Goal: Information Seeking & Learning: Learn about a topic

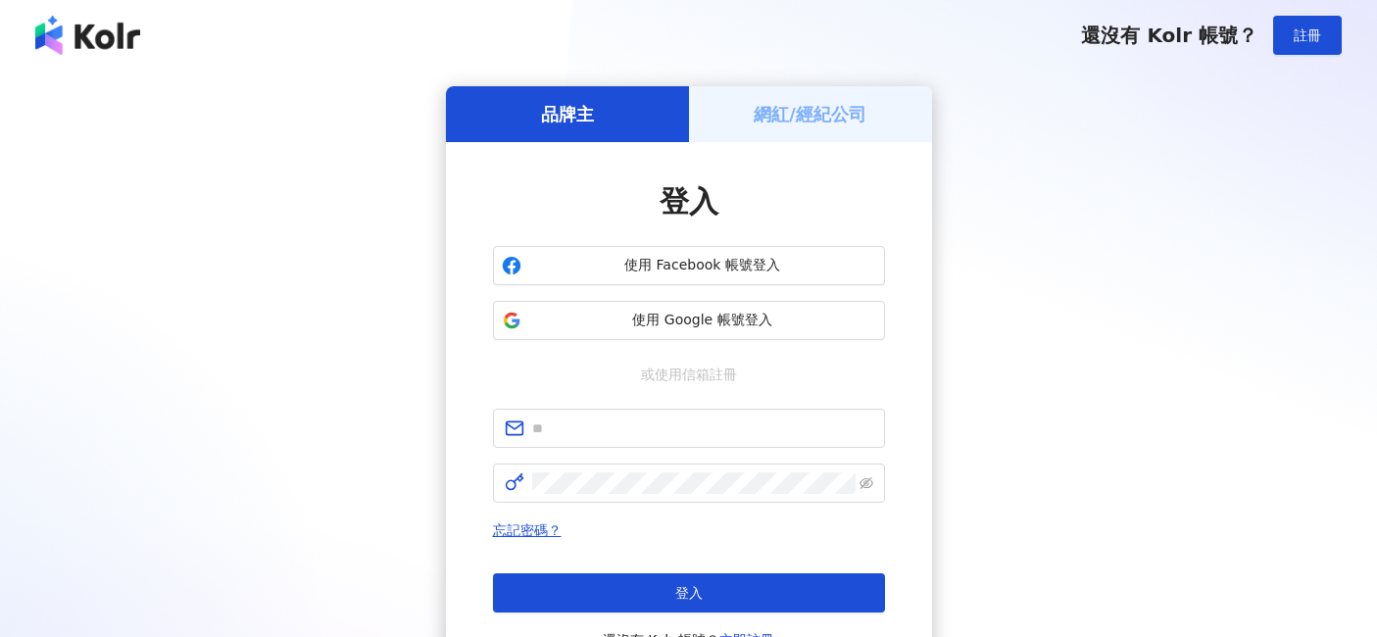
click at [679, 327] on span "使用 Google 帳號登入" at bounding box center [702, 321] width 347 height 20
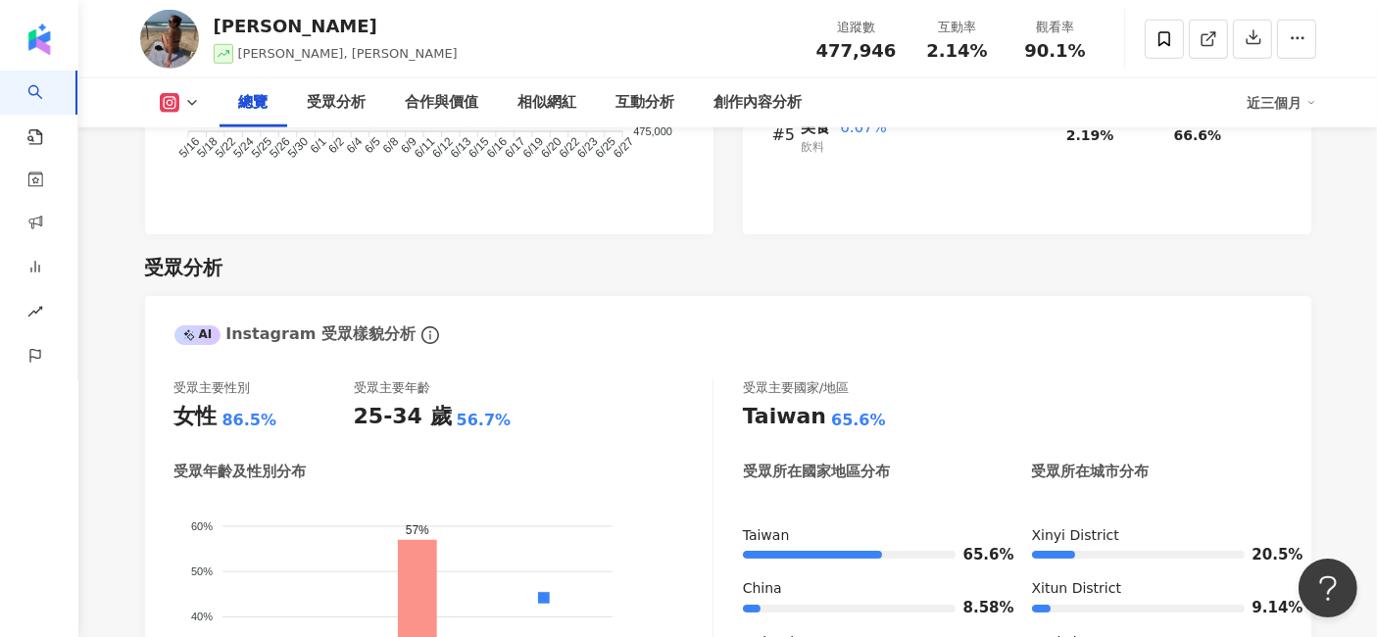
scroll to position [1754, 0]
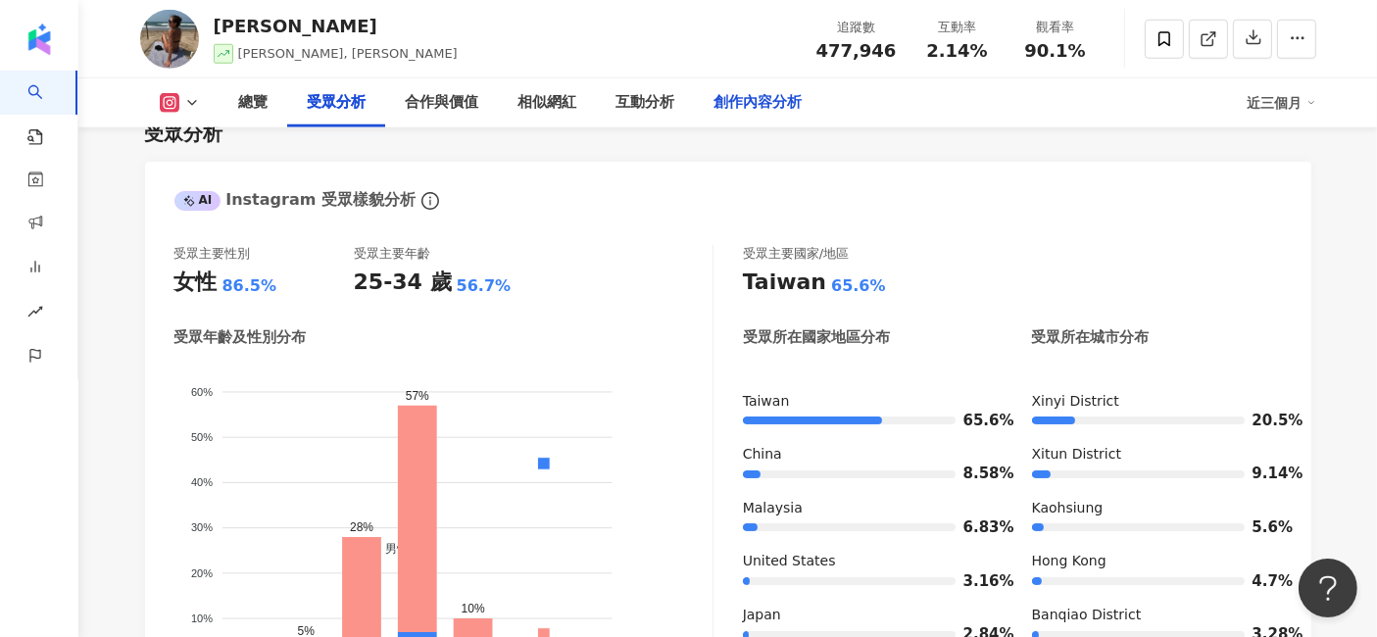
click at [785, 92] on div "創作內容分析" at bounding box center [759, 103] width 88 height 24
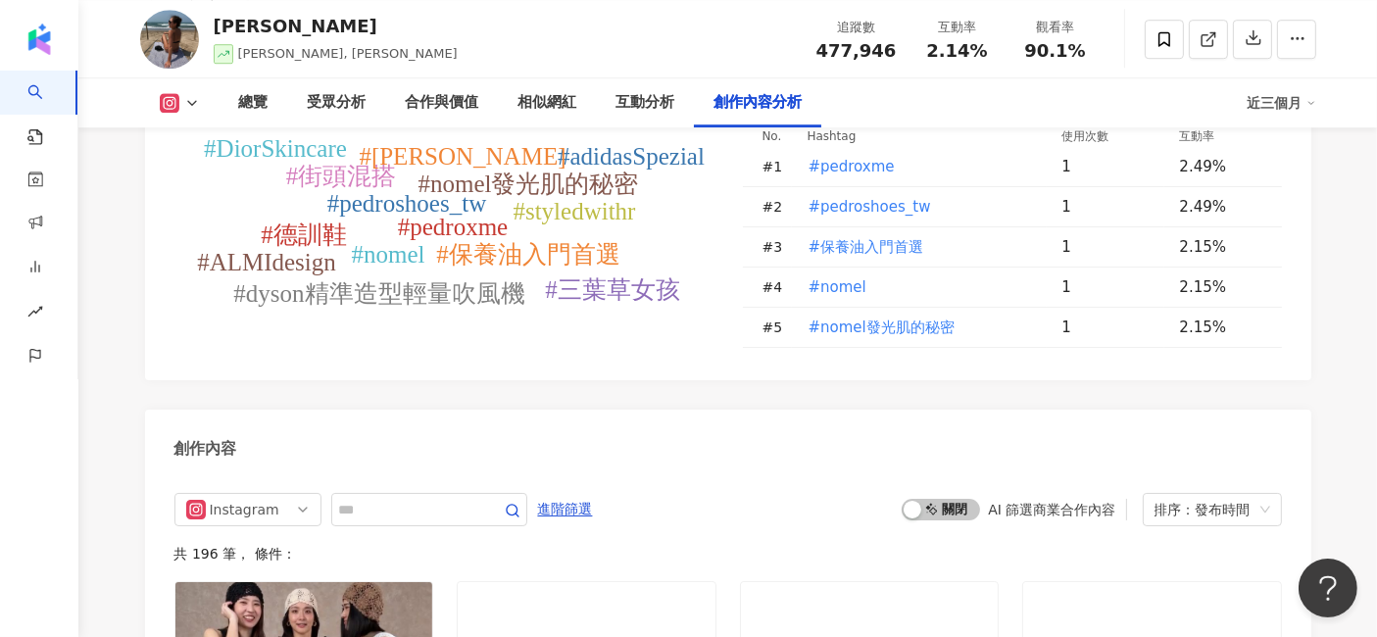
scroll to position [6009, 0]
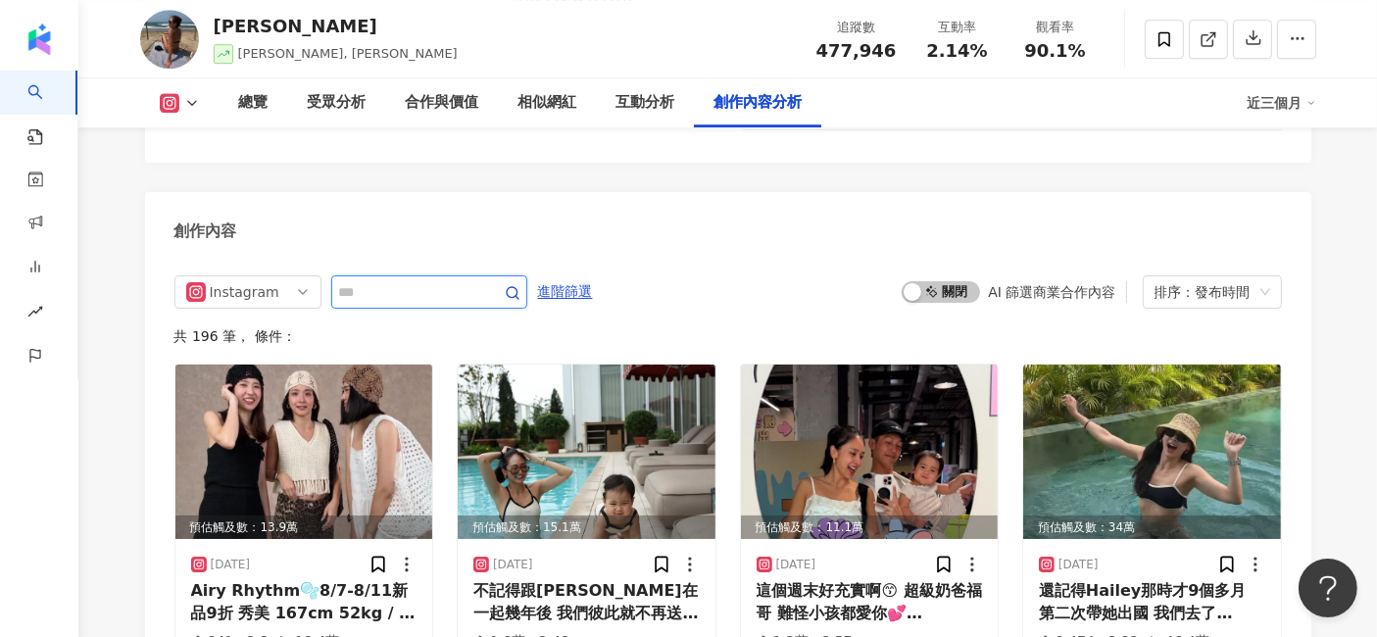
click at [431, 280] on input "text" at bounding box center [407, 292] width 137 height 24
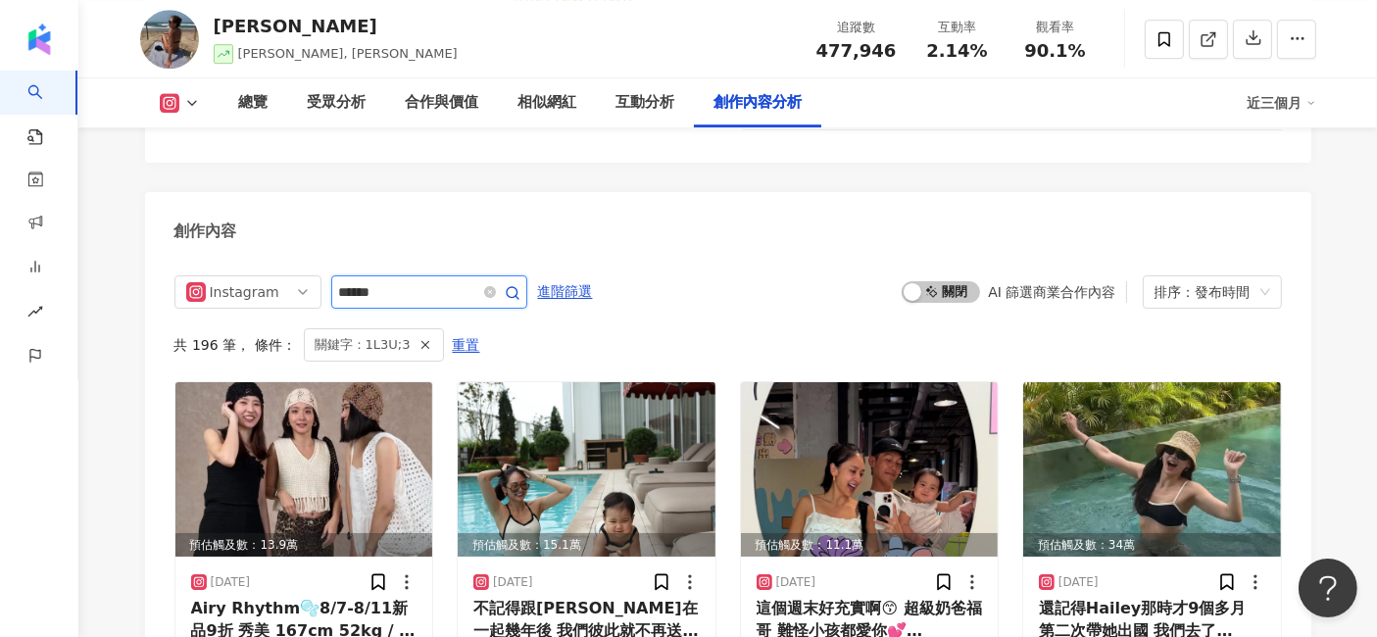
scroll to position [6005, 0]
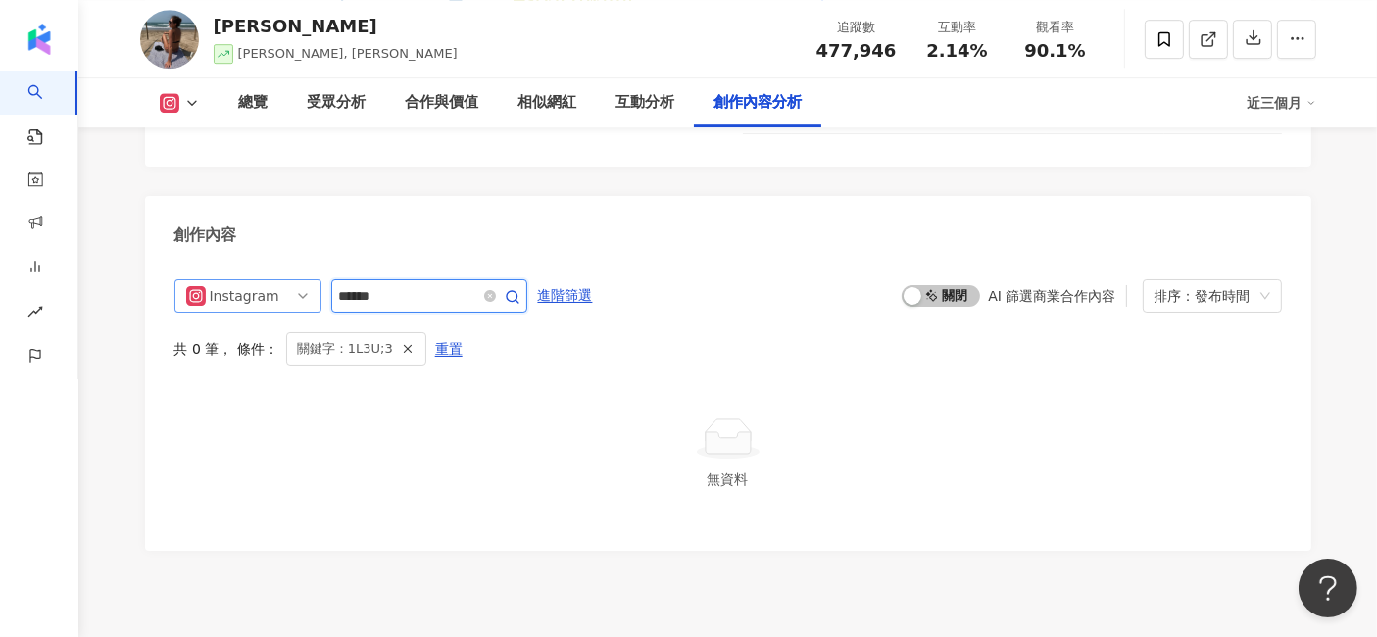
drag, startPoint x: 431, startPoint y: 223, endPoint x: 305, endPoint y: 215, distance: 126.7
click at [305, 279] on div "Instagram ******" at bounding box center [351, 295] width 353 height 33
type input "**"
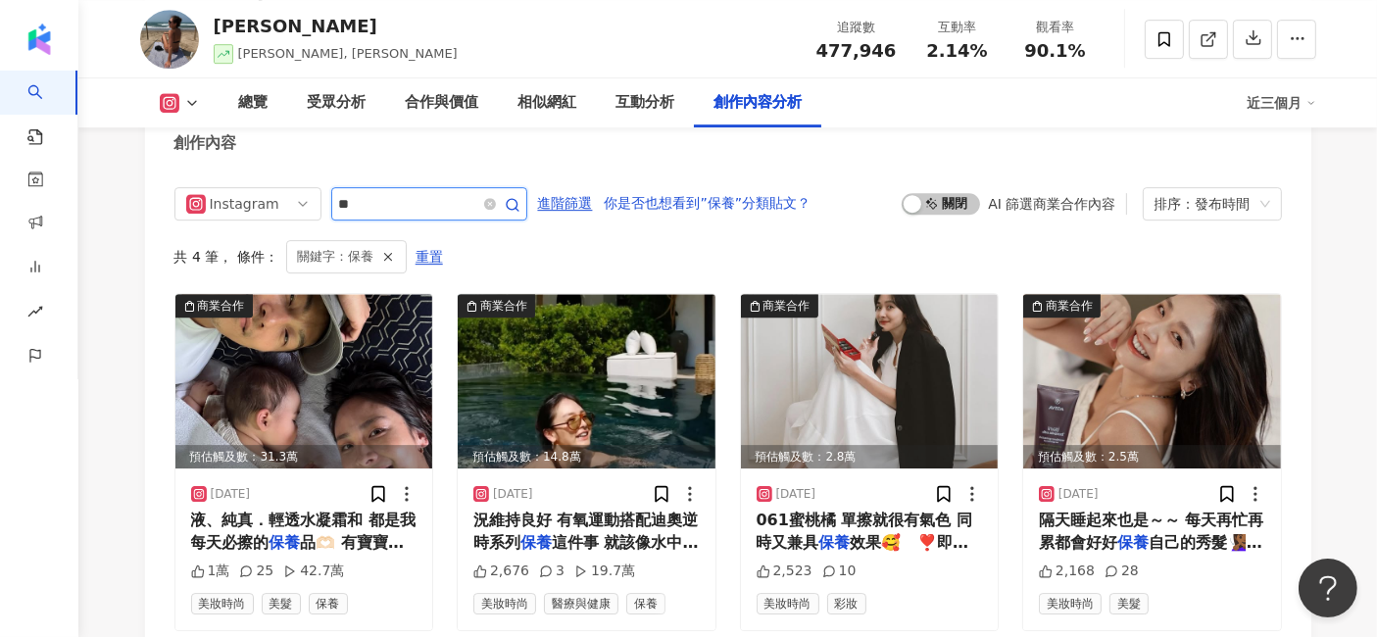
scroll to position [6222, 0]
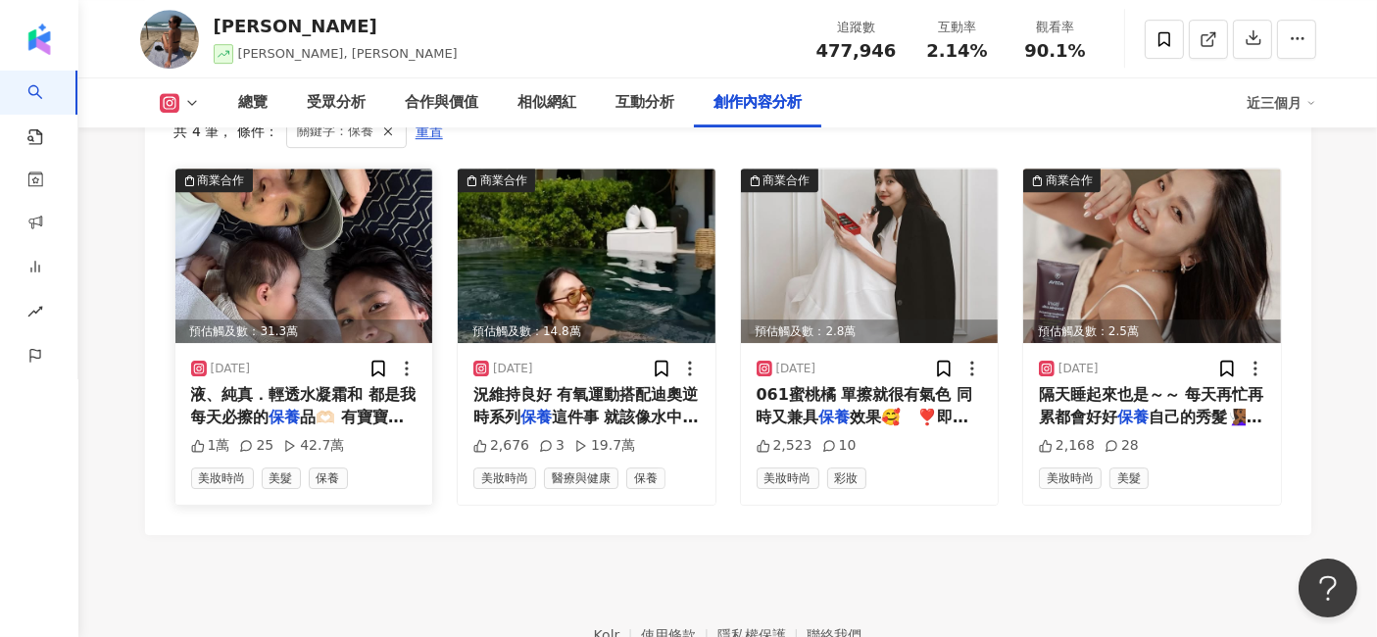
click at [299, 220] on img at bounding box center [304, 256] width 258 height 175
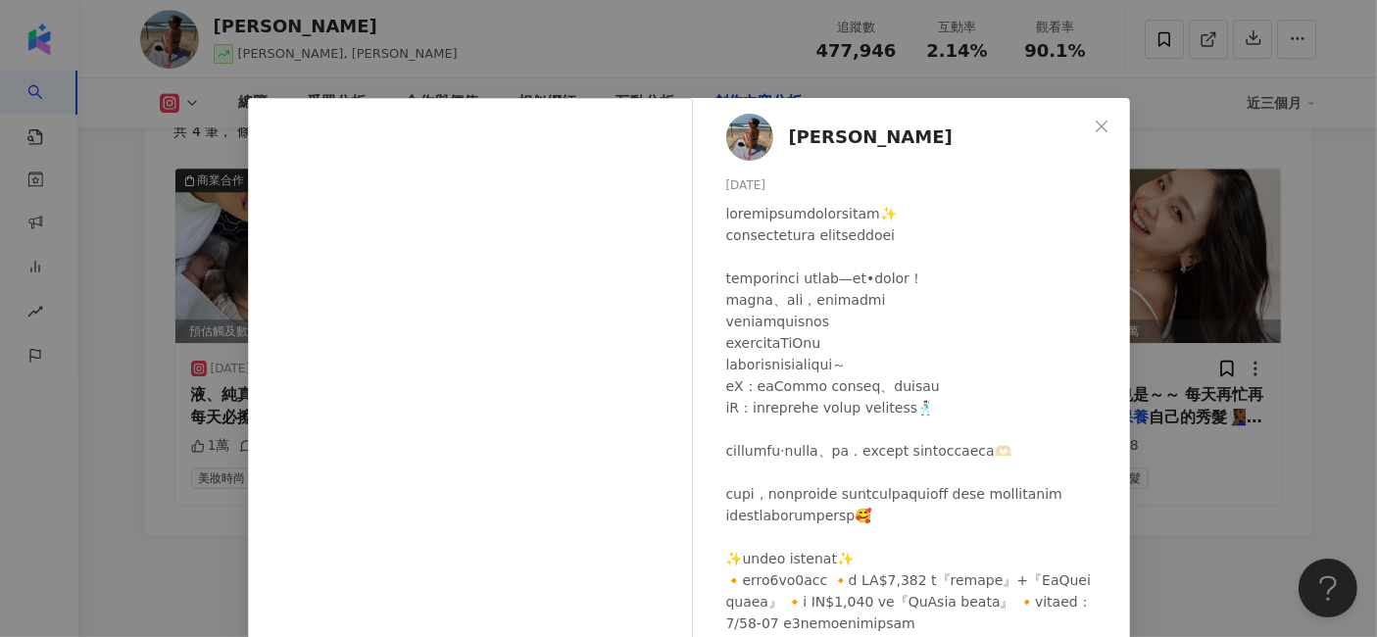
scroll to position [109, 0]
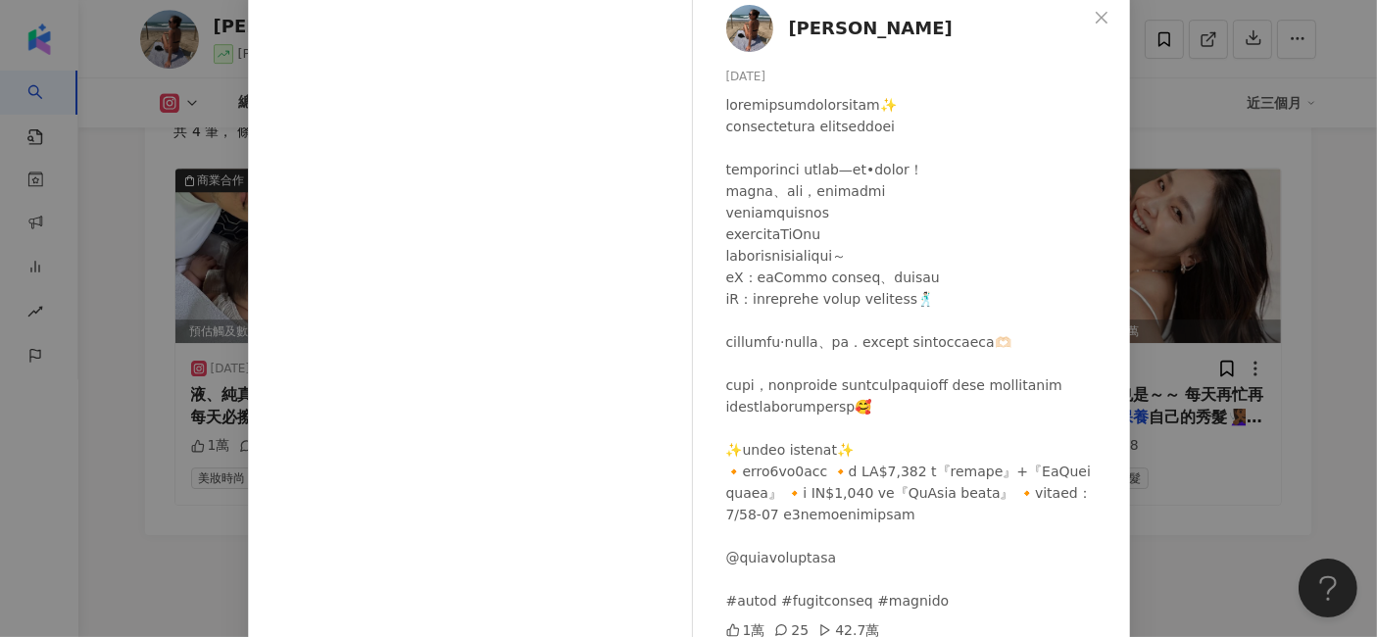
click at [1179, 354] on div "[PERSON_NAME] [DATE] 1萬 25 42.7萬 查看原始貼文" at bounding box center [688, 318] width 1377 height 637
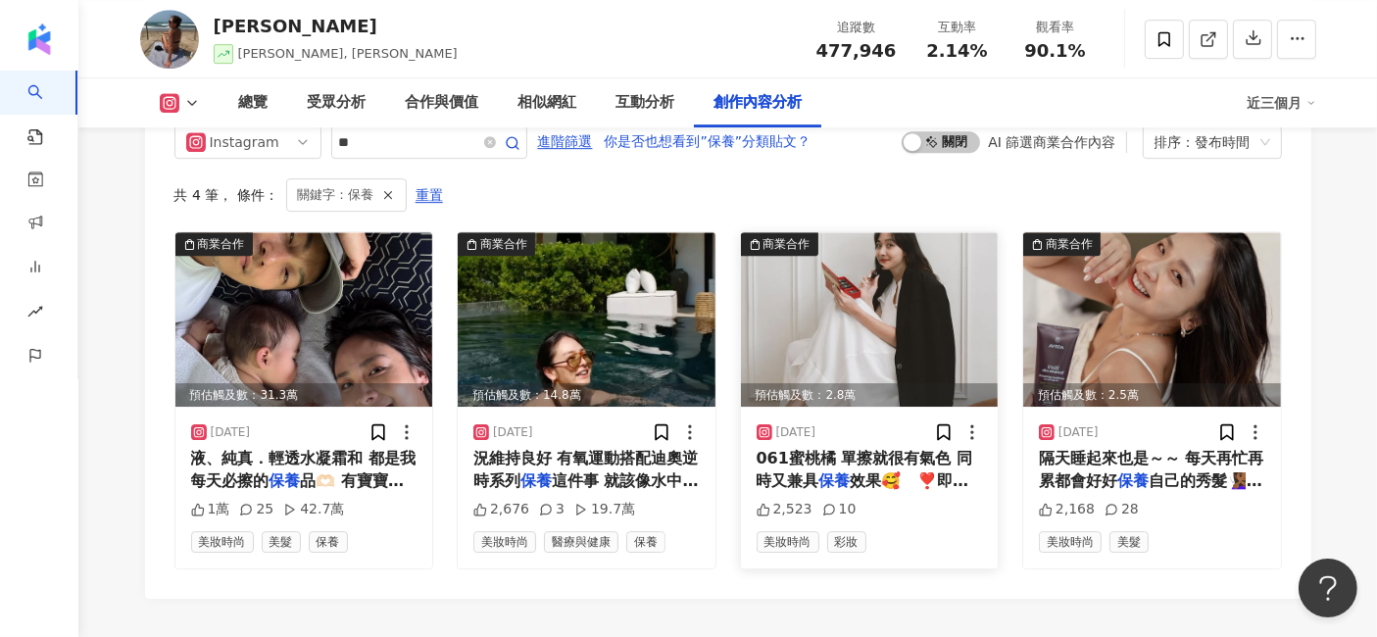
scroll to position [6114, 0]
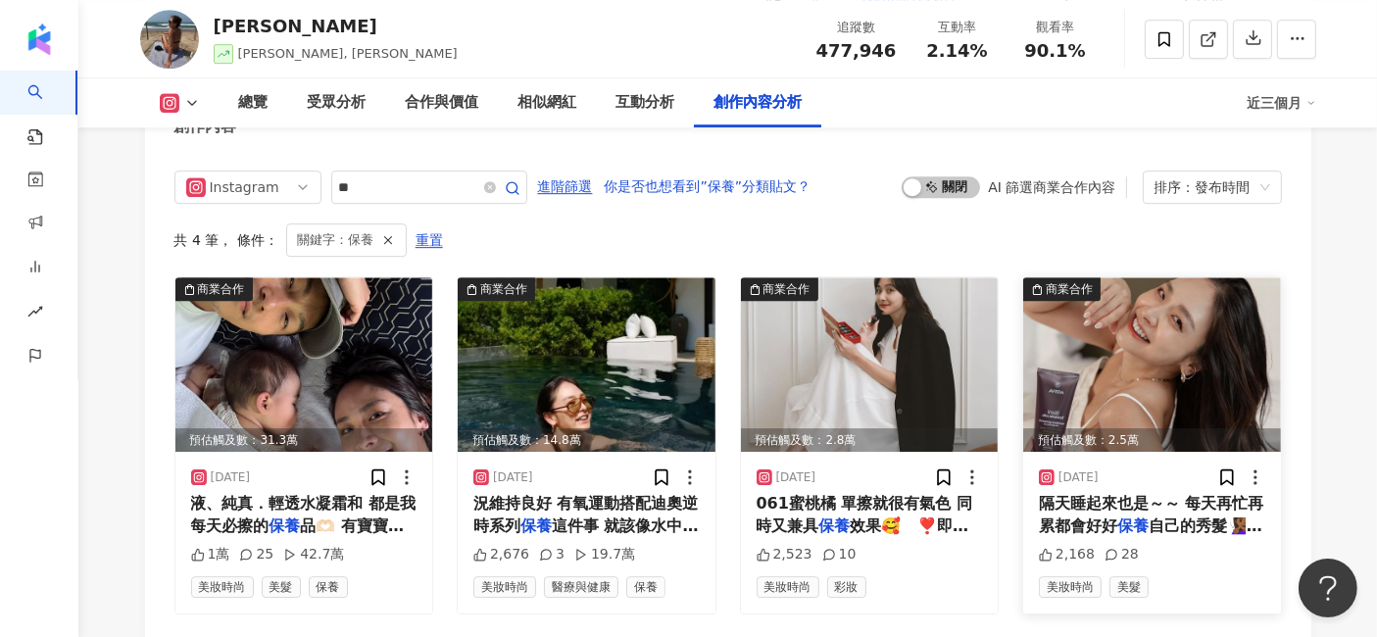
click at [1134, 277] on img at bounding box center [1153, 364] width 258 height 175
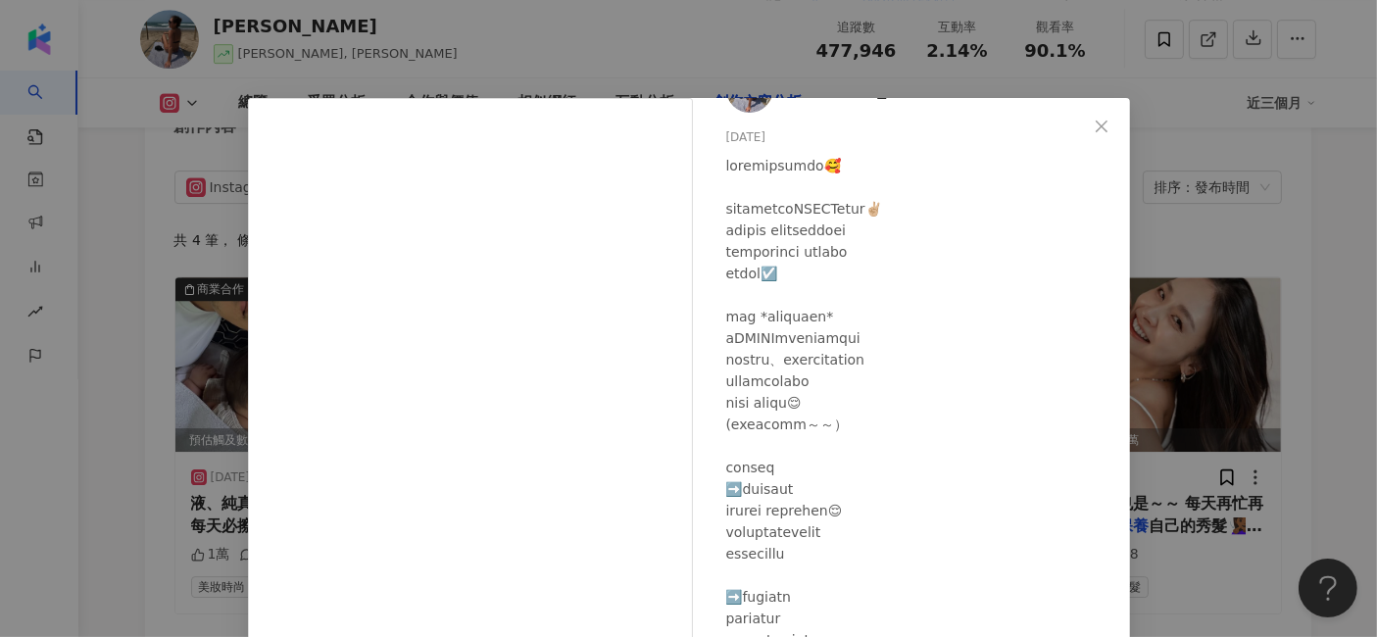
scroll to position [109, 0]
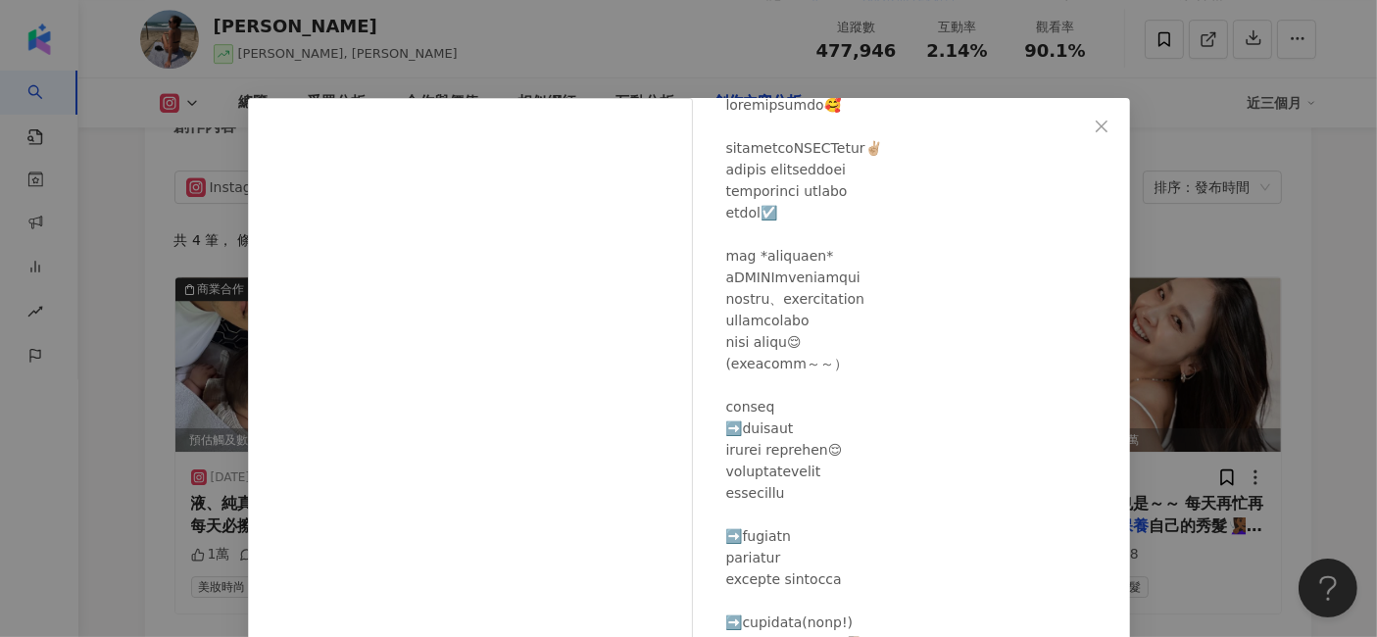
click at [1239, 367] on div "[PERSON_NAME] [DATE] 2,168 28 查看原始貼文" at bounding box center [688, 318] width 1377 height 637
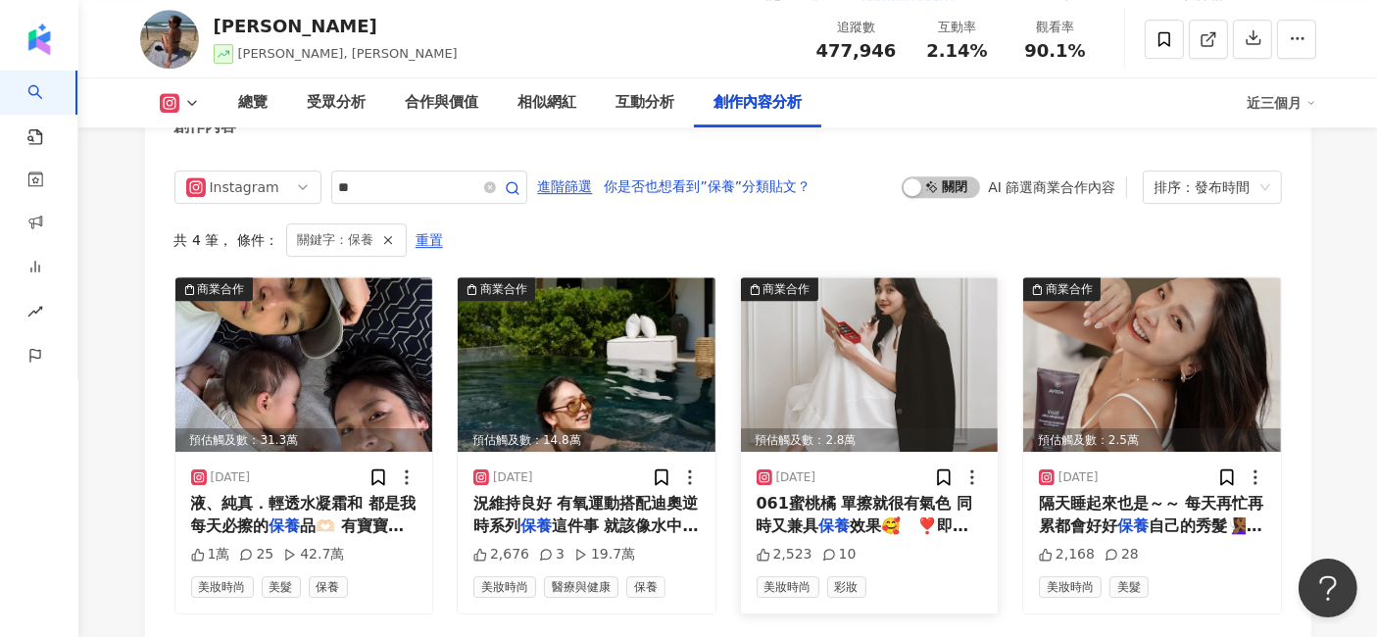
click at [924, 291] on img at bounding box center [870, 364] width 258 height 175
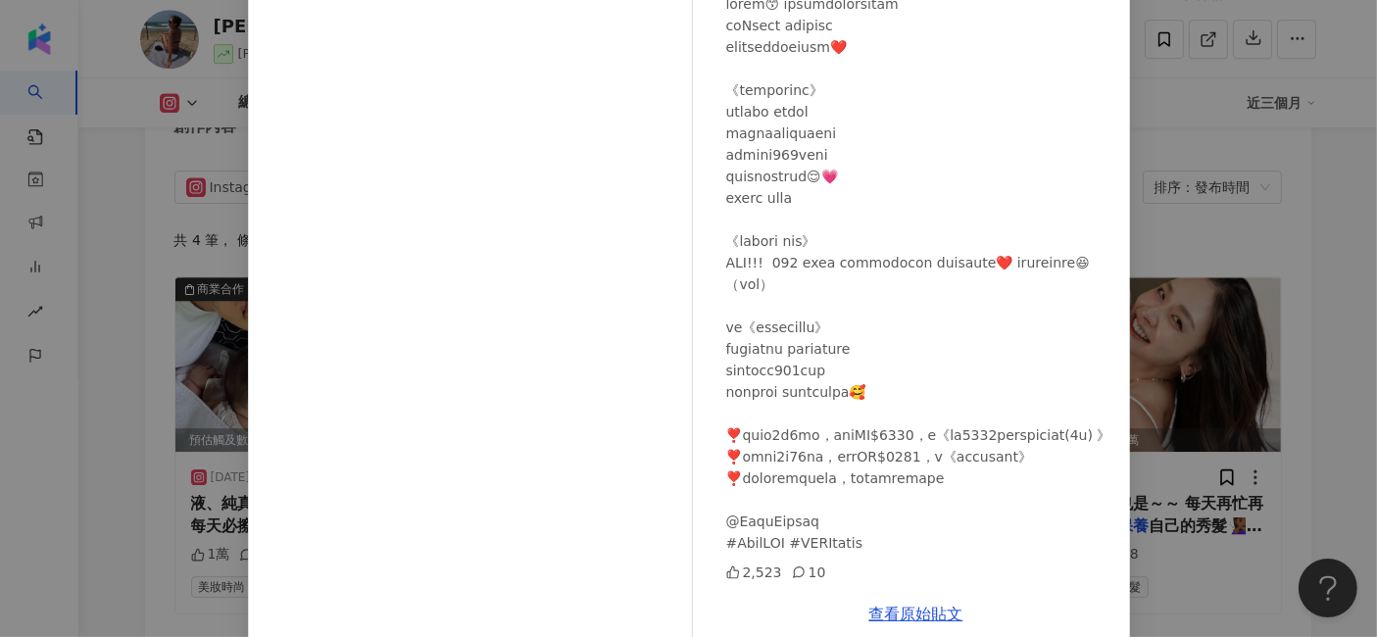
scroll to position [218, 0]
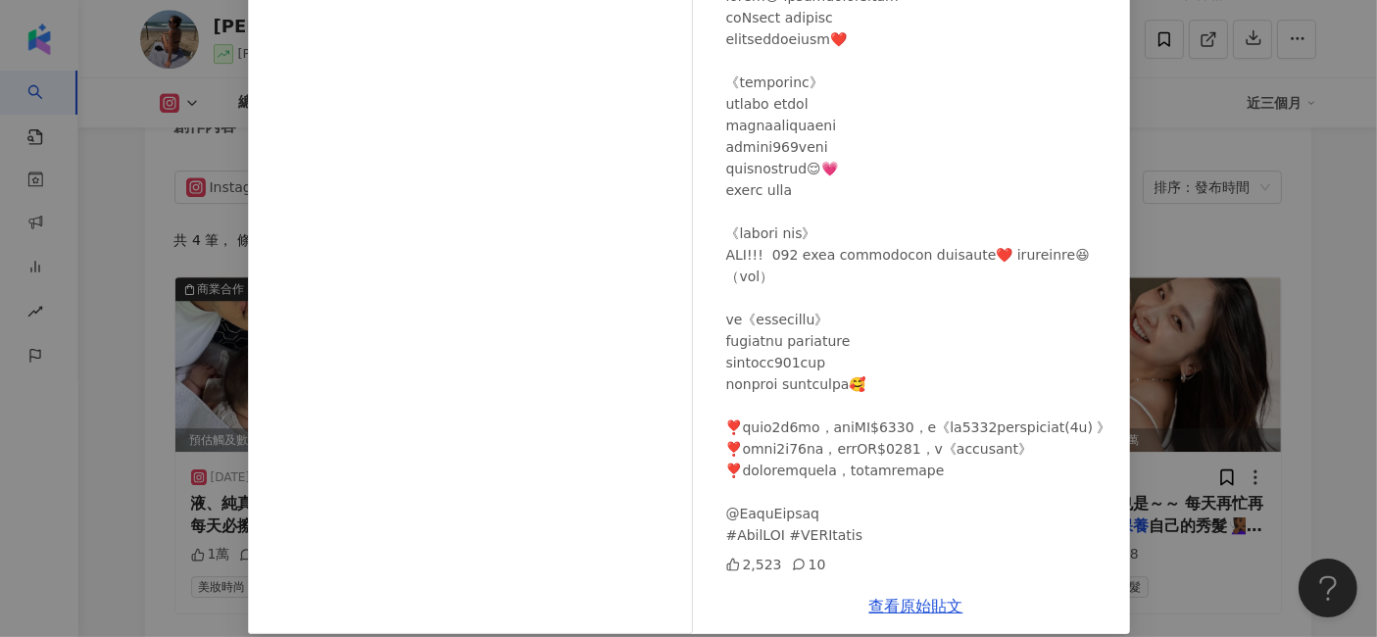
click at [1237, 261] on div "[PERSON_NAME] [DATE] 2,523 10 查看原始貼文" at bounding box center [688, 318] width 1377 height 637
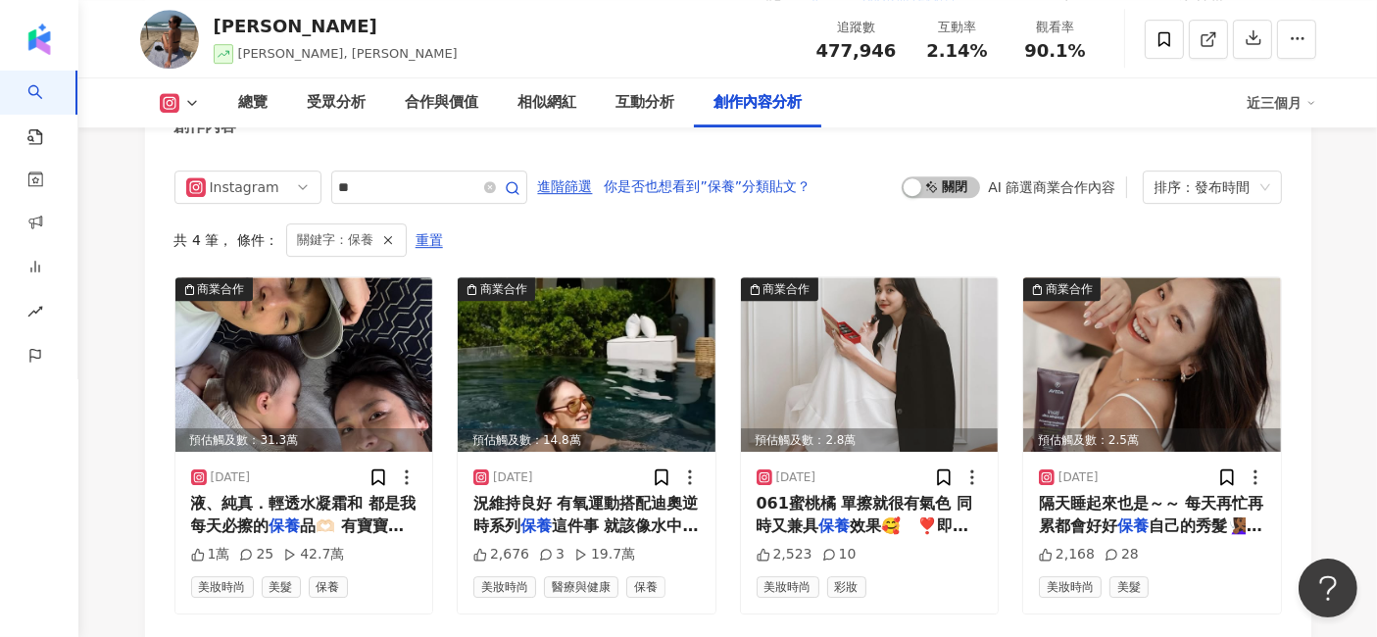
click at [356, 229] on span "關鍵字：保養" at bounding box center [335, 240] width 76 height 22
click at [381, 233] on icon "button" at bounding box center [388, 240] width 14 height 14
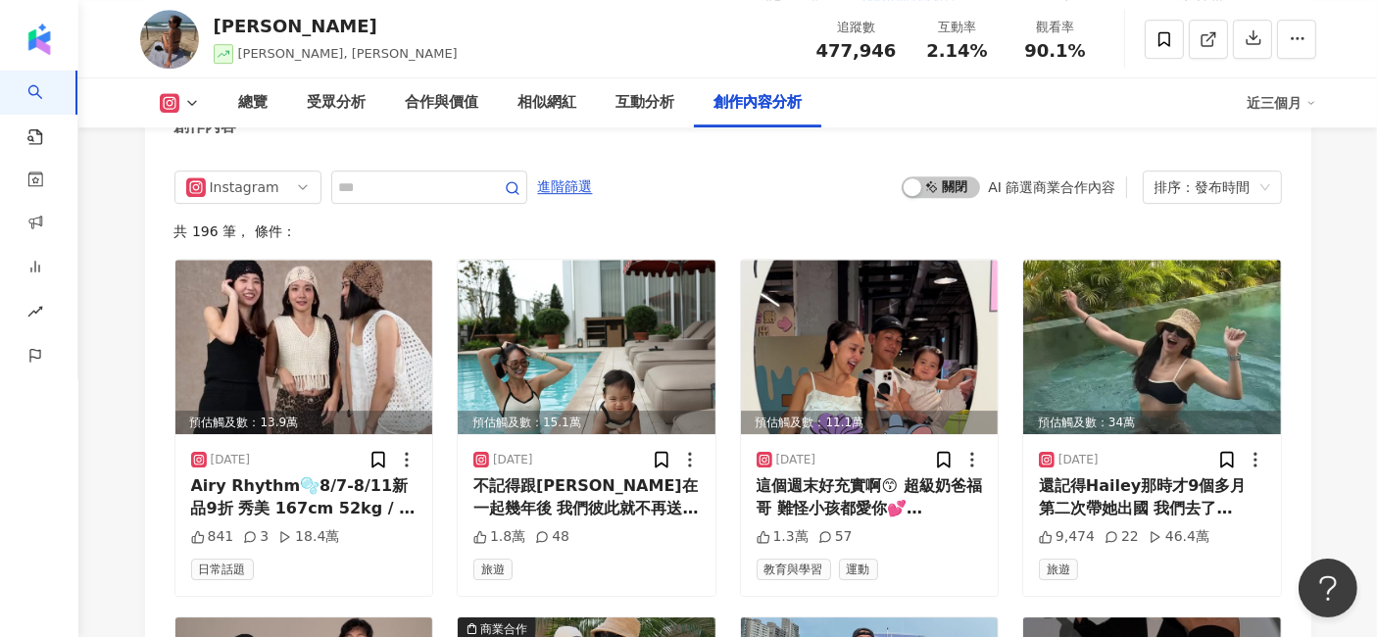
scroll to position [6005, 0]
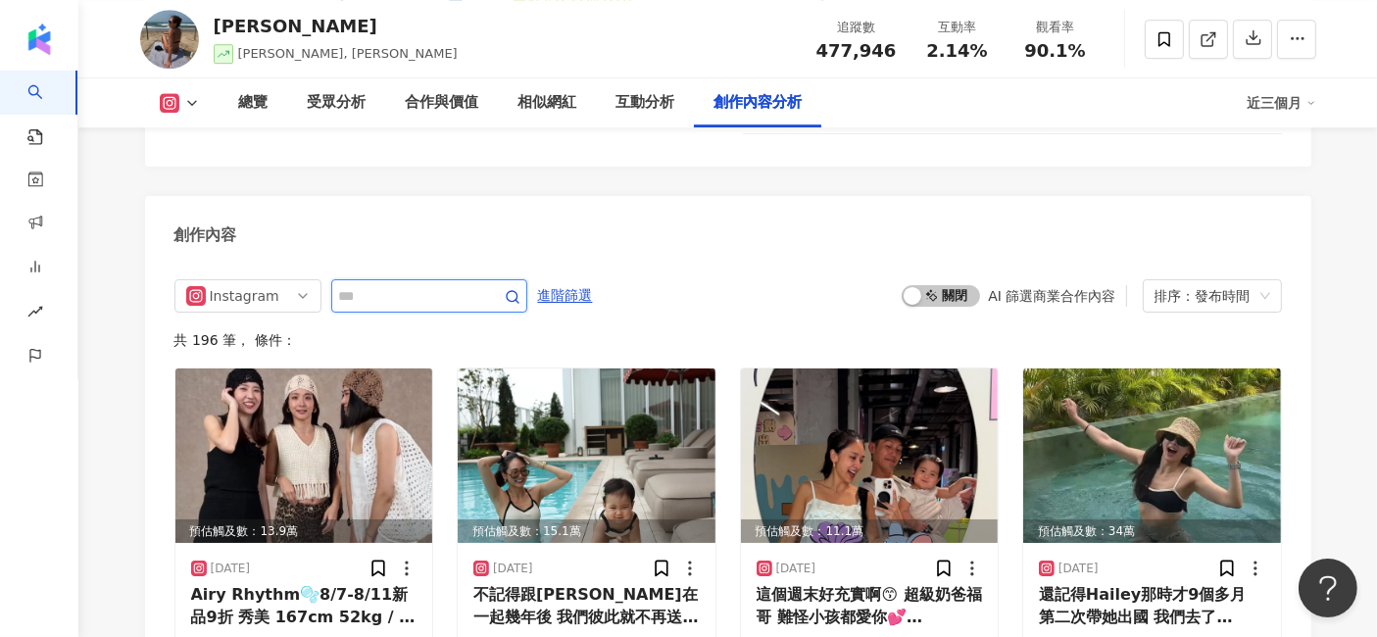
click at [424, 284] on input "text" at bounding box center [407, 296] width 137 height 24
type input "**"
click at [381, 284] on input "**" at bounding box center [407, 296] width 137 height 24
click at [518, 291] on circle "button" at bounding box center [512, 296] width 11 height 11
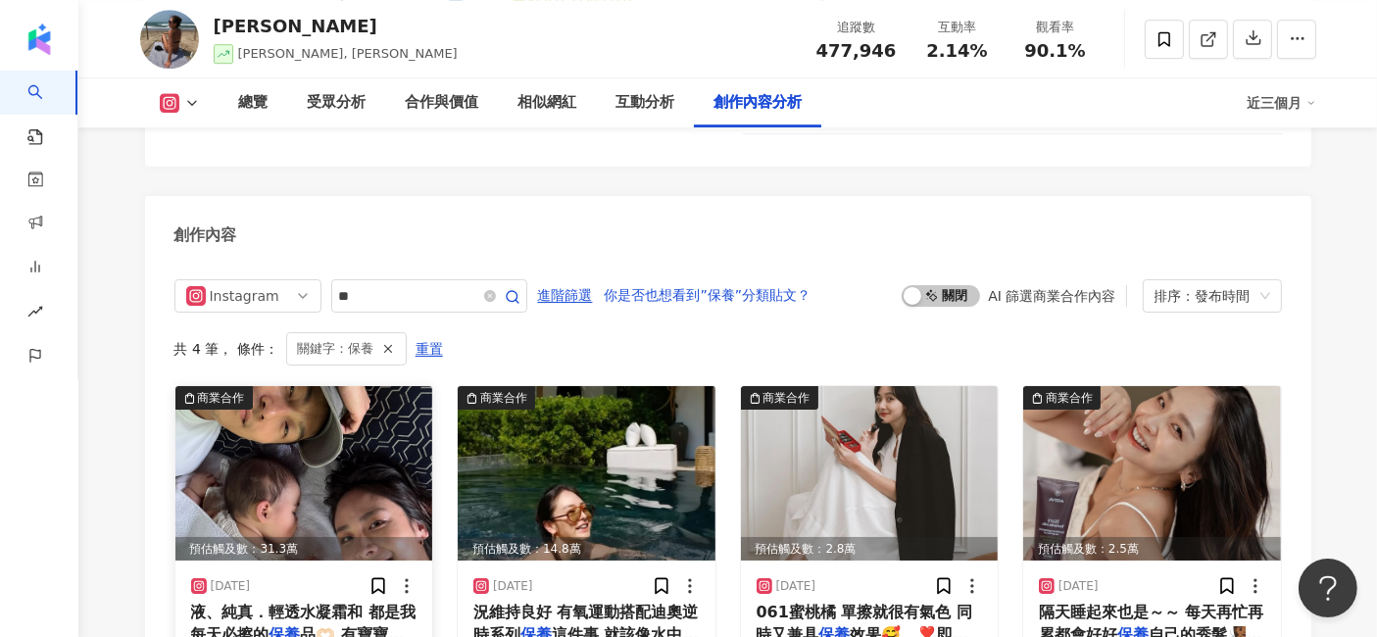
click at [353, 394] on img at bounding box center [304, 473] width 258 height 175
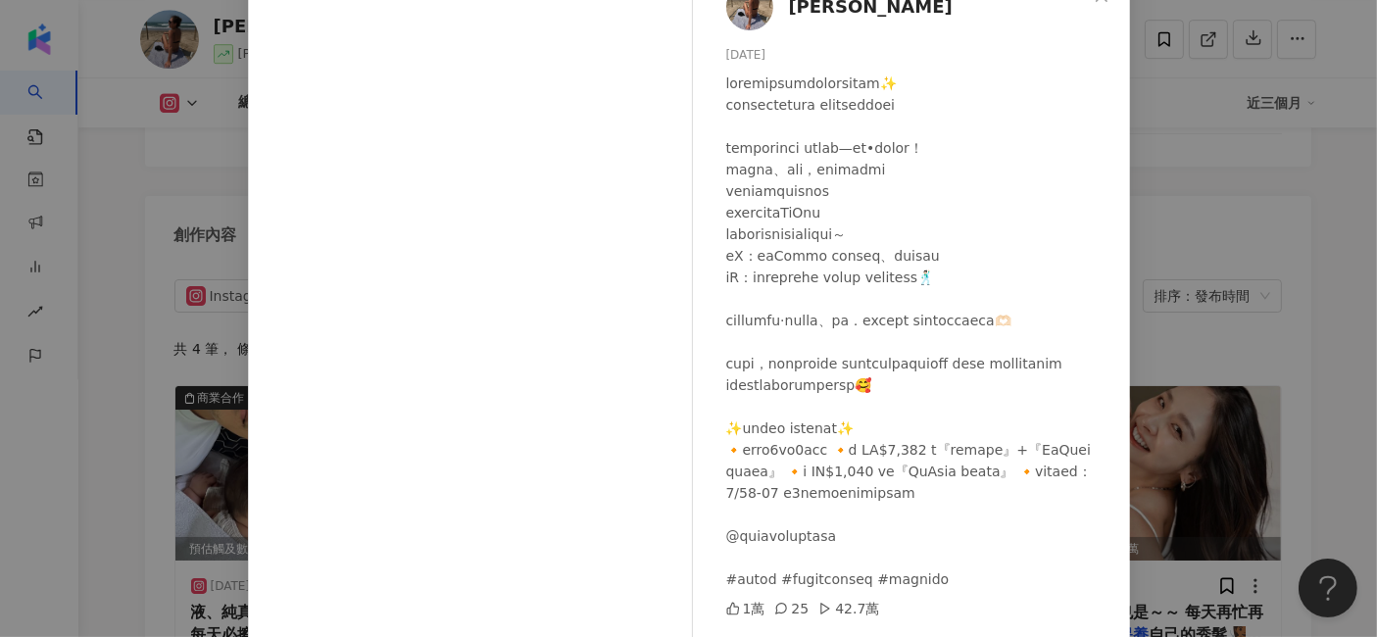
scroll to position [241, 0]
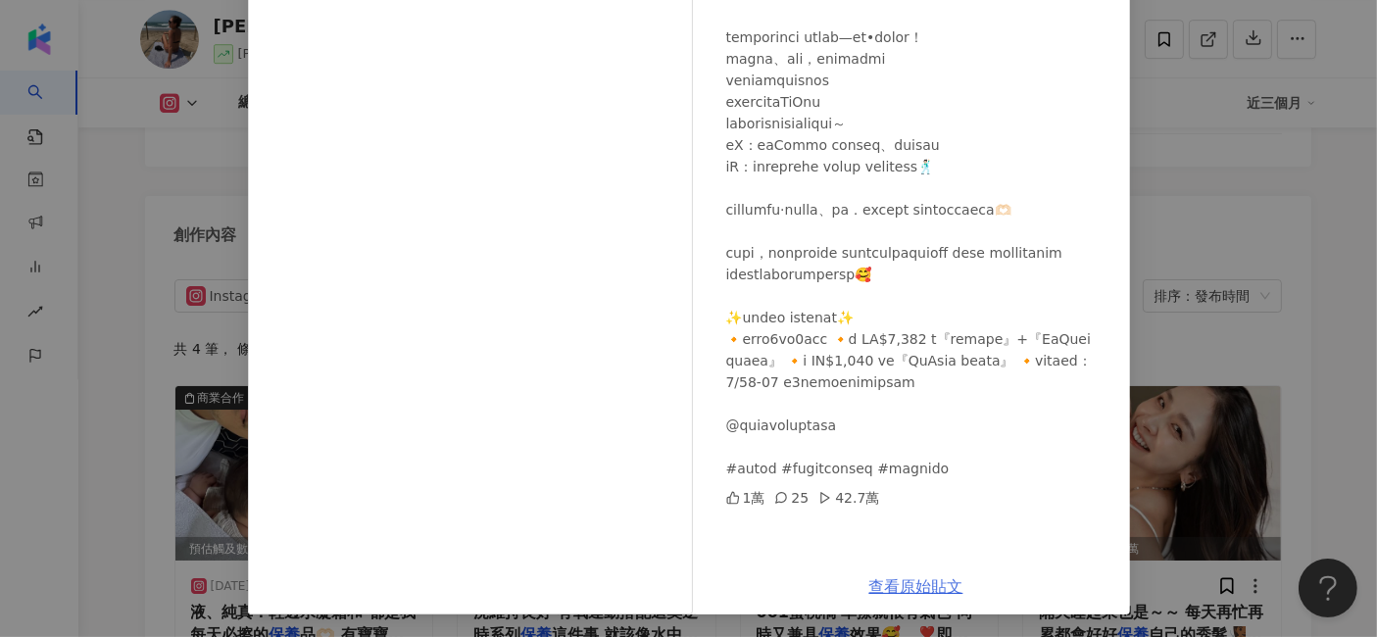
click at [909, 584] on link "查看原始貼文" at bounding box center [917, 586] width 94 height 19
